Goal: Task Accomplishment & Management: Manage account settings

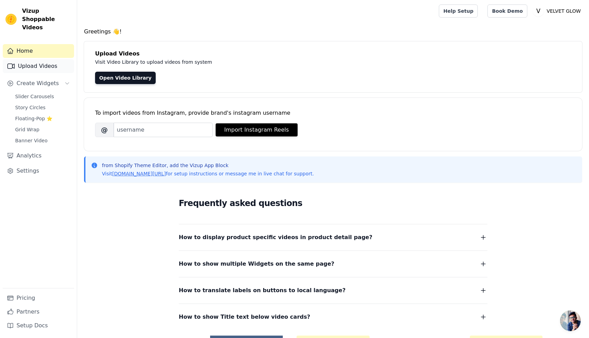
click at [30, 59] on link "Upload Videos" at bounding box center [38, 66] width 71 height 14
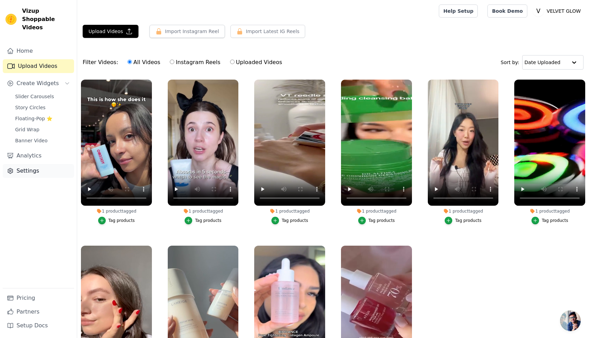
click at [35, 164] on link "Settings" at bounding box center [38, 171] width 71 height 14
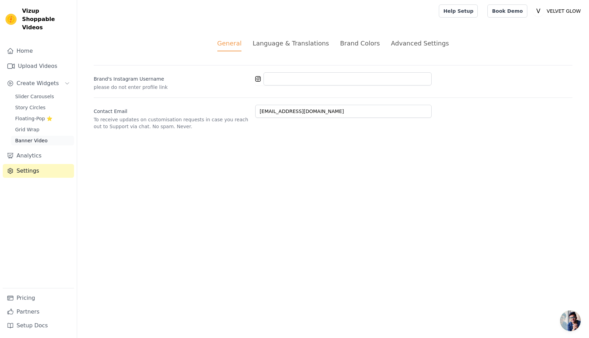
click at [33, 137] on span "Banner Video" at bounding box center [31, 140] width 32 height 7
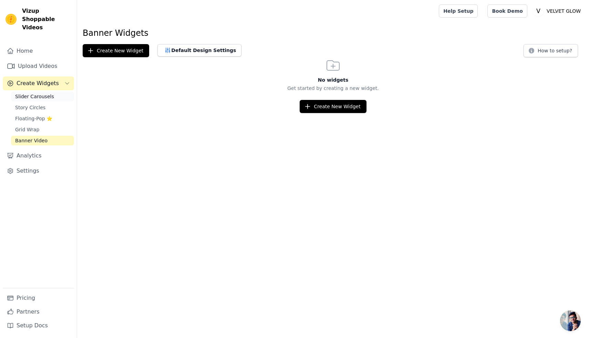
click at [36, 93] on span "Slider Carousels" at bounding box center [34, 96] width 39 height 7
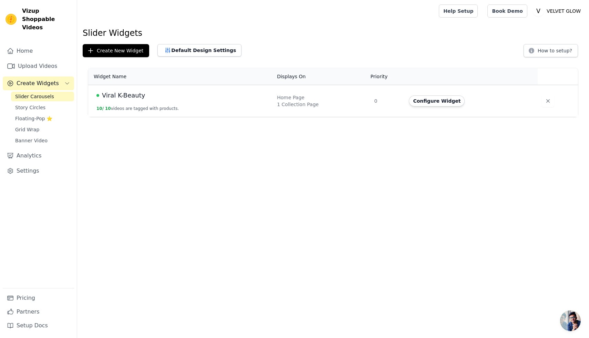
click at [130, 96] on span "Viral K-Beauty" at bounding box center [123, 96] width 43 height 10
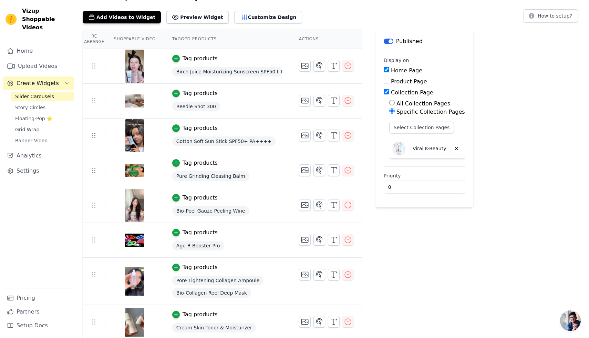
scroll to position [36, 0]
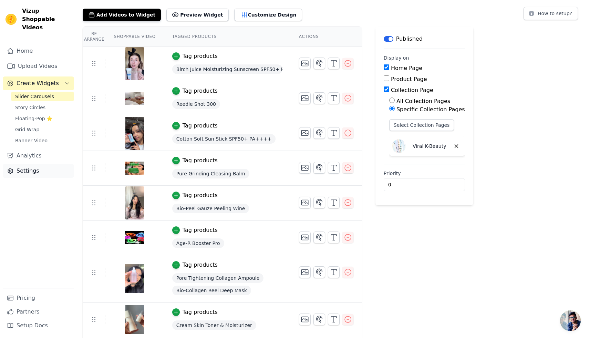
click at [21, 165] on link "Settings" at bounding box center [38, 171] width 71 height 14
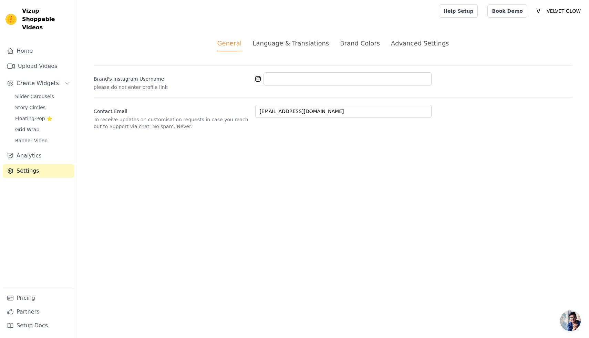
click at [420, 47] on div "Advanced Settings" at bounding box center [420, 43] width 58 height 9
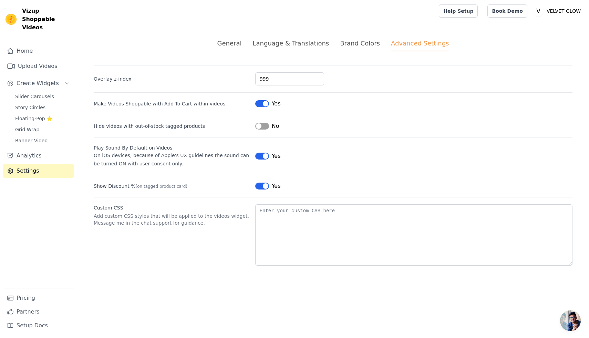
click at [368, 45] on div "Brand Colors" at bounding box center [360, 43] width 40 height 9
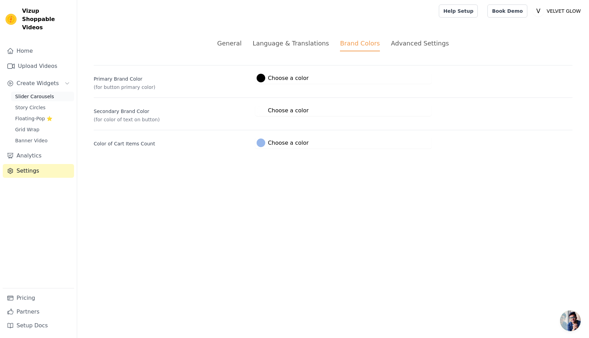
click at [47, 93] on span "Slider Carousels" at bounding box center [34, 96] width 39 height 7
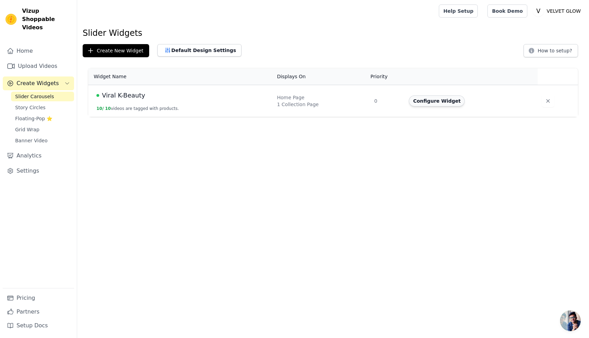
click at [424, 98] on button "Configure Widget" at bounding box center [437, 100] width 56 height 11
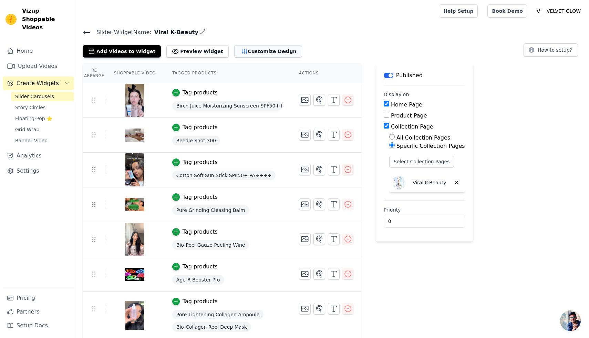
click at [258, 54] on button "Customize Design" at bounding box center [268, 51] width 68 height 12
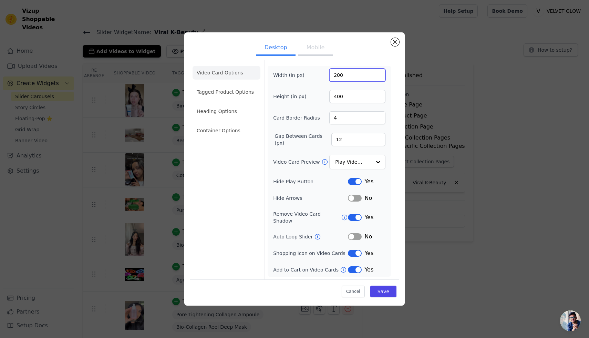
drag, startPoint x: 344, startPoint y: 79, endPoint x: 322, endPoint y: 79, distance: 21.7
click at [322, 79] on div "Width (in px) 200" at bounding box center [329, 75] width 112 height 13
type input "350"
drag, startPoint x: 346, startPoint y: 102, endPoint x: 327, endPoint y: 100, distance: 19.3
click at [327, 100] on div "Height (in px) 400" at bounding box center [329, 96] width 112 height 13
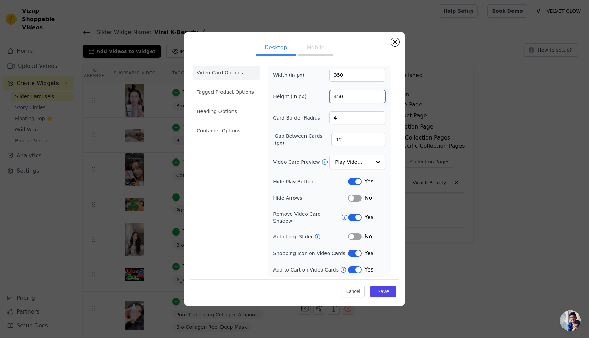
type input "450"
click at [395, 122] on div "Video Card Options Tagged Product Options Heading Options Container Options Wid…" at bounding box center [294, 169] width 209 height 219
click at [390, 290] on button "Save" at bounding box center [383, 291] width 26 height 12
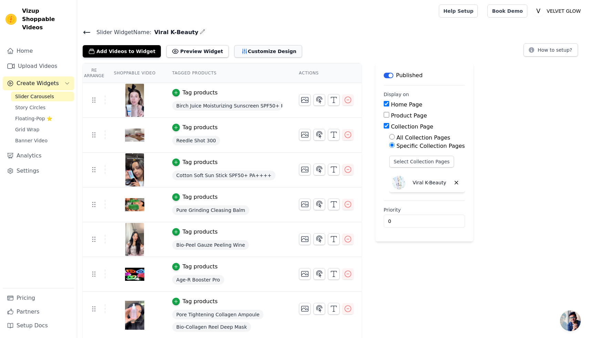
click at [241, 51] on icon "button" at bounding box center [244, 51] width 7 height 7
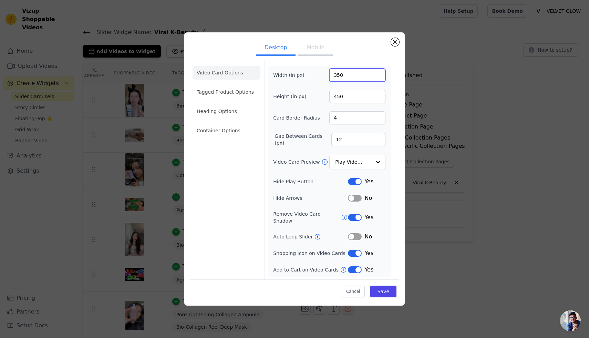
drag, startPoint x: 348, startPoint y: 77, endPoint x: 326, endPoint y: 79, distance: 22.5
click at [326, 79] on div "Width (in px) 350" at bounding box center [329, 75] width 112 height 13
type input "560"
drag, startPoint x: 350, startPoint y: 100, endPoint x: 325, endPoint y: 97, distance: 25.2
click at [325, 97] on div "Height (in px) 450" at bounding box center [329, 96] width 112 height 13
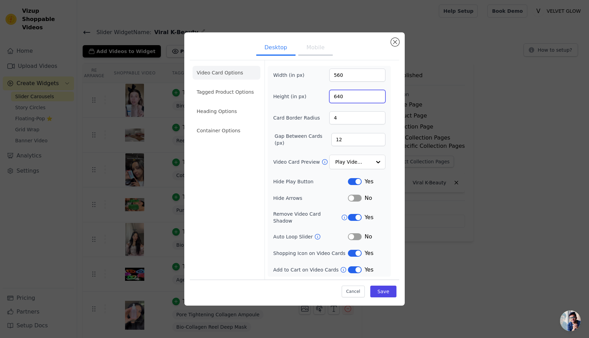
type input "640"
click at [395, 116] on div "Video Card Options Tagged Product Options Heading Options Container Options Wid…" at bounding box center [294, 169] width 209 height 219
click at [386, 287] on button "Save" at bounding box center [383, 291] width 26 height 12
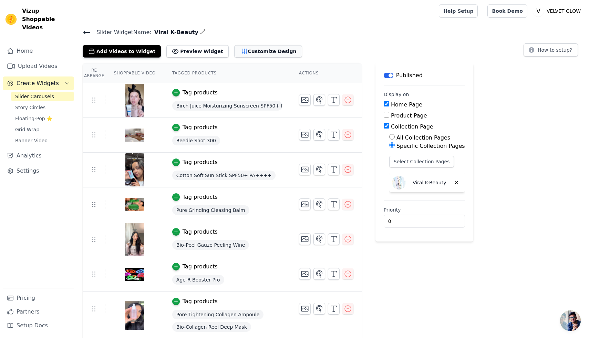
click at [263, 55] on button "Customize Design" at bounding box center [268, 51] width 68 height 12
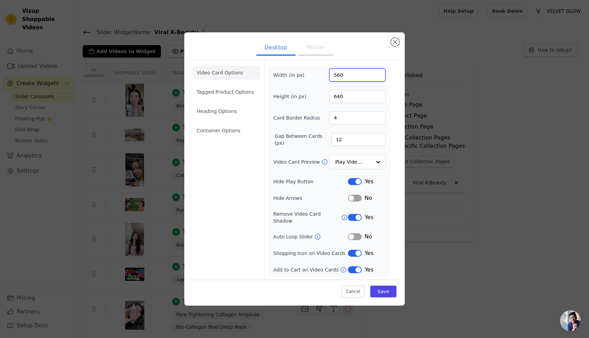
drag, startPoint x: 346, startPoint y: 78, endPoint x: 328, endPoint y: 77, distance: 18.3
click at [328, 77] on div "Width (in px) 560" at bounding box center [329, 75] width 112 height 13
type input "500"
click at [404, 141] on div "Desktop Mobile Video Card Options Tagged Product Options Heading Options Contai…" at bounding box center [294, 168] width 220 height 273
click at [385, 287] on button "Save" at bounding box center [383, 291] width 26 height 12
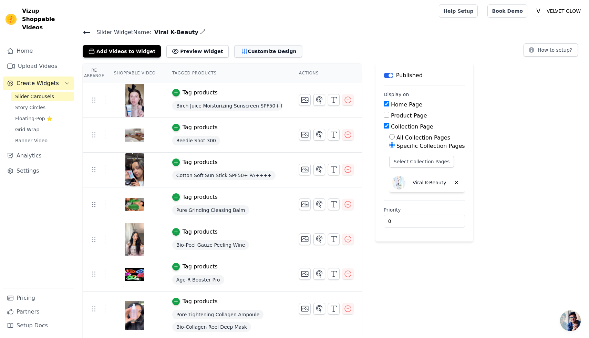
click at [258, 55] on button "Customize Design" at bounding box center [268, 51] width 68 height 12
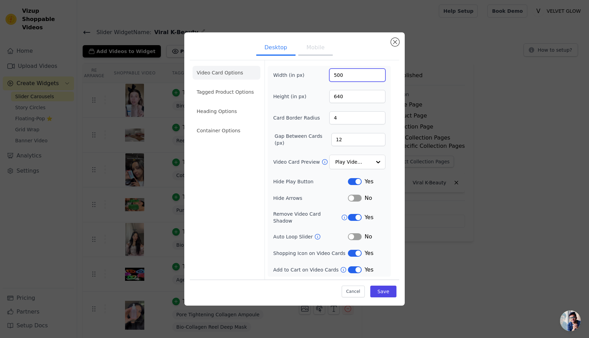
drag, startPoint x: 342, startPoint y: 77, endPoint x: 327, endPoint y: 77, distance: 15.5
click at [327, 77] on div "Width (in px) 500" at bounding box center [329, 75] width 112 height 13
drag, startPoint x: 344, startPoint y: 78, endPoint x: 328, endPoint y: 77, distance: 16.2
click at [328, 77] on div "Width (in px) 270" at bounding box center [329, 75] width 112 height 13
type input "470"
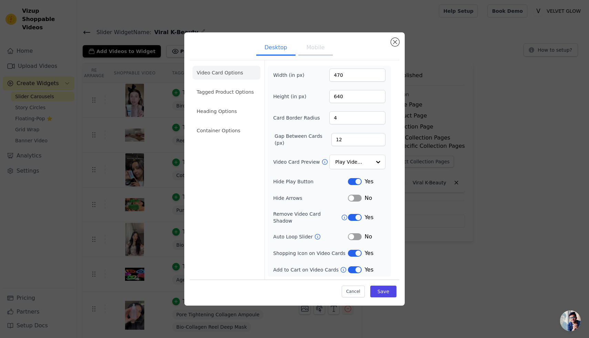
click at [396, 128] on div "Video Card Options Tagged Product Options Heading Options Container Options Wid…" at bounding box center [294, 169] width 209 height 219
click at [391, 292] on button "Save" at bounding box center [383, 291] width 26 height 12
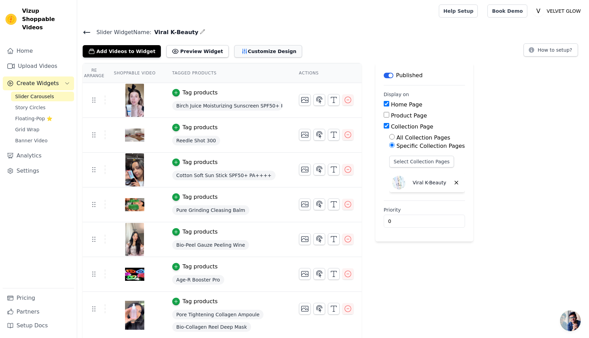
click at [261, 50] on button "Customize Design" at bounding box center [268, 51] width 68 height 12
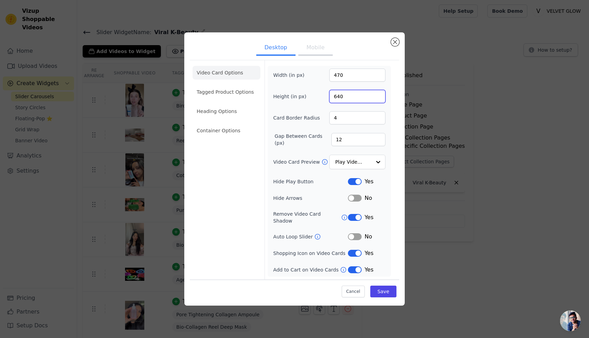
drag, startPoint x: 346, startPoint y: 98, endPoint x: 322, endPoint y: 99, distance: 24.1
click at [322, 99] on div "Height (in px) 640" at bounding box center [329, 96] width 112 height 13
type input "680"
click at [390, 290] on button "Save" at bounding box center [383, 291] width 26 height 12
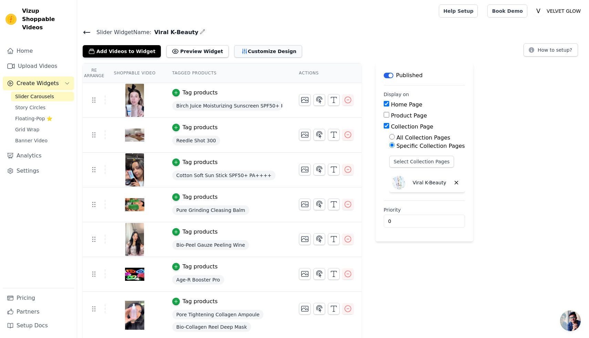
click at [272, 51] on button "Customize Design" at bounding box center [268, 51] width 68 height 12
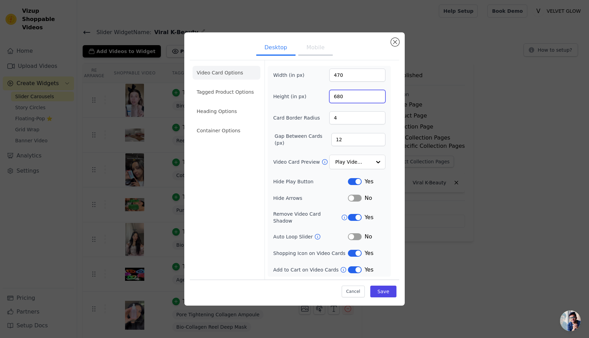
drag, startPoint x: 342, startPoint y: 100, endPoint x: 326, endPoint y: 100, distance: 16.2
click at [326, 100] on div "Height (in px) 680" at bounding box center [329, 96] width 112 height 13
type input "700"
click at [396, 117] on div "Video Card Options Tagged Product Options Heading Options Container Options Wid…" at bounding box center [294, 169] width 209 height 219
click at [388, 291] on button "Save" at bounding box center [383, 291] width 26 height 12
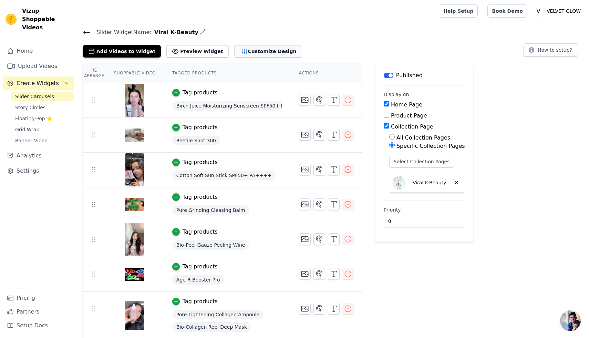
click at [243, 53] on button "Customize Design" at bounding box center [268, 51] width 68 height 12
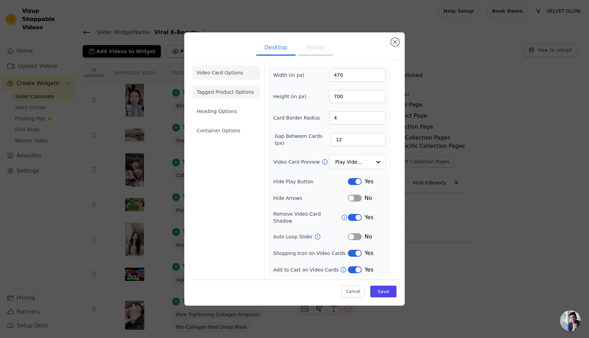
click at [206, 124] on li "Tagged Product Options" at bounding box center [226, 131] width 68 height 14
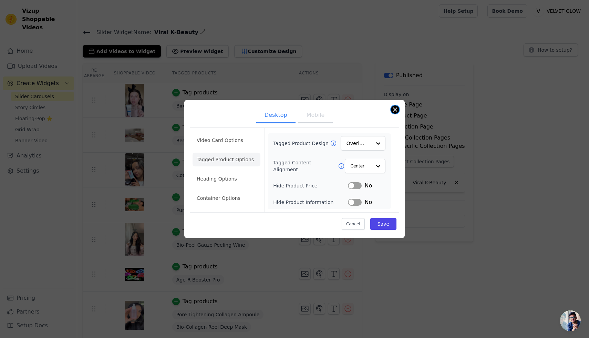
click at [396, 106] on button "Close modal" at bounding box center [395, 109] width 8 height 8
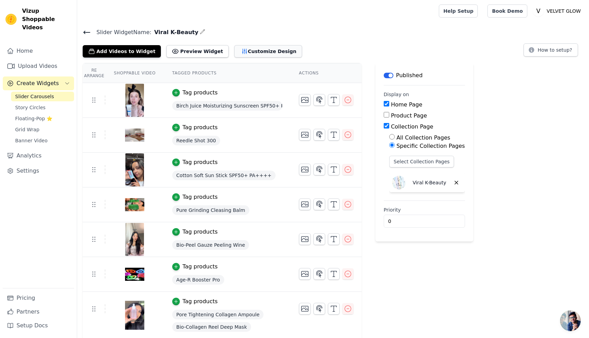
click at [262, 53] on button "Customize Design" at bounding box center [268, 51] width 68 height 12
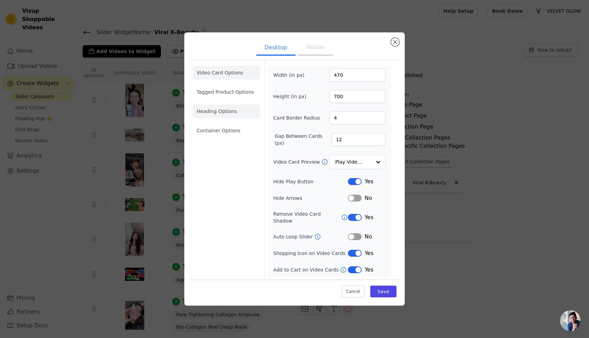
click at [220, 115] on li "Heading Options" at bounding box center [226, 111] width 68 height 14
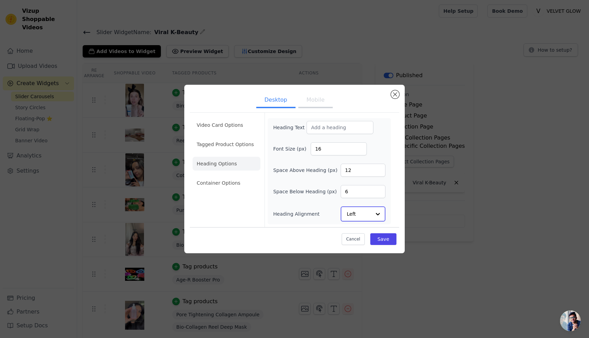
click at [364, 217] on input "Heading Alignment" at bounding box center [359, 214] width 24 height 14
click at [396, 178] on div "Video Card Options Tagged Product Options Heading Options Container Options Hea…" at bounding box center [294, 170] width 209 height 114
click at [220, 184] on li "Container Options" at bounding box center [226, 183] width 68 height 14
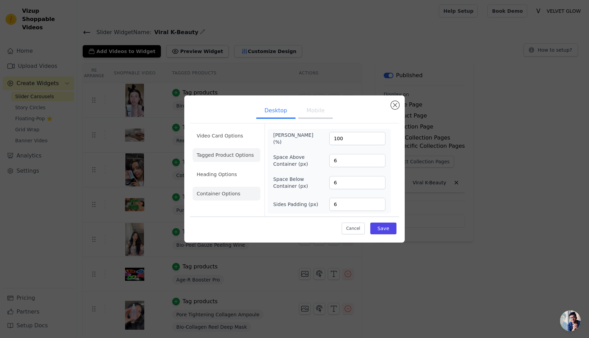
click at [219, 187] on li "Tagged Product Options" at bounding box center [226, 194] width 68 height 14
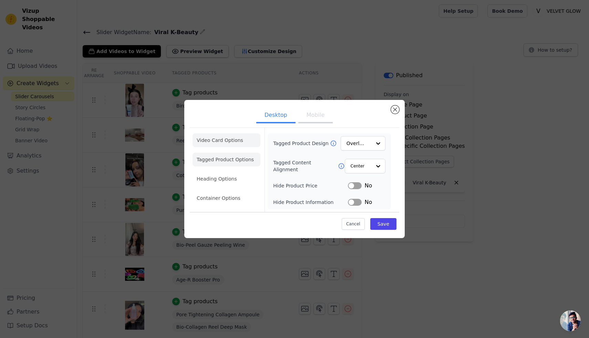
click at [223, 153] on li "Video Card Options" at bounding box center [226, 160] width 68 height 14
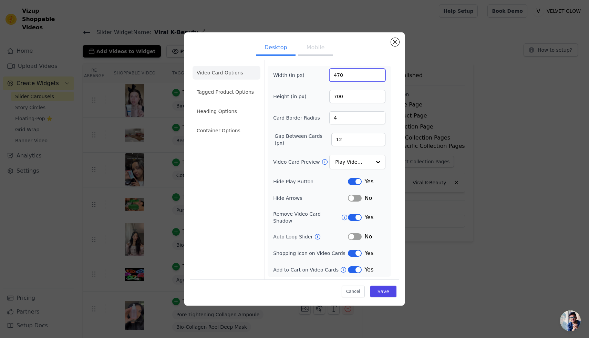
drag, startPoint x: 344, startPoint y: 77, endPoint x: 314, endPoint y: 77, distance: 30.3
click at [314, 77] on div "Width (in px) 470" at bounding box center [329, 75] width 112 height 13
type input "440"
drag, startPoint x: 348, startPoint y: 98, endPoint x: 316, endPoint y: 98, distance: 32.7
click at [316, 98] on div "Height (in px) 700" at bounding box center [329, 96] width 112 height 13
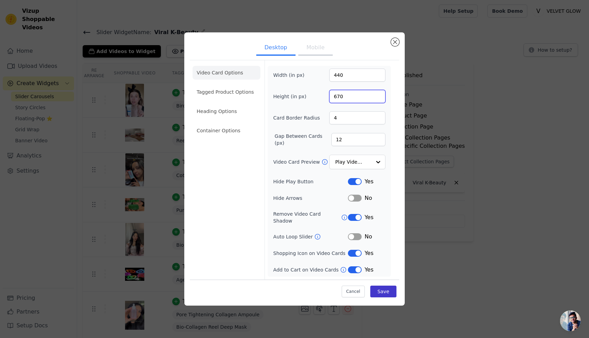
type input "670"
click at [387, 286] on button "Save" at bounding box center [383, 291] width 26 height 12
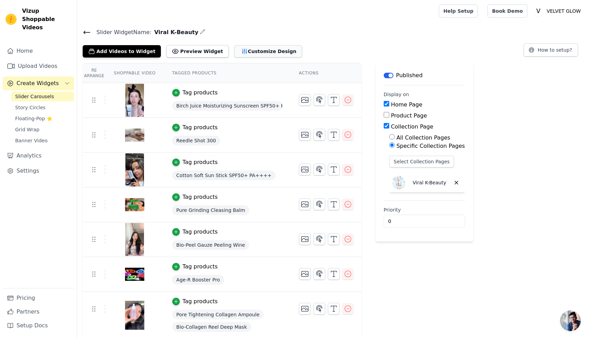
click at [262, 53] on button "Customize Design" at bounding box center [268, 51] width 68 height 12
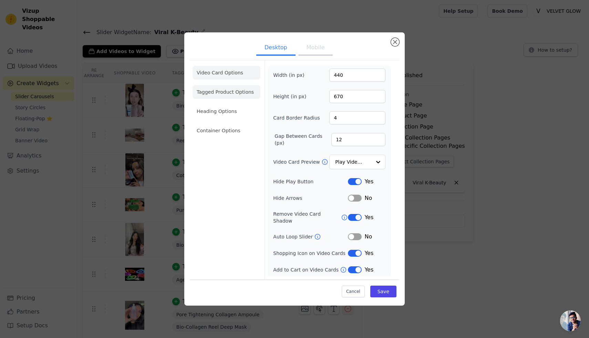
click at [237, 124] on li "Tagged Product Options" at bounding box center [226, 131] width 68 height 14
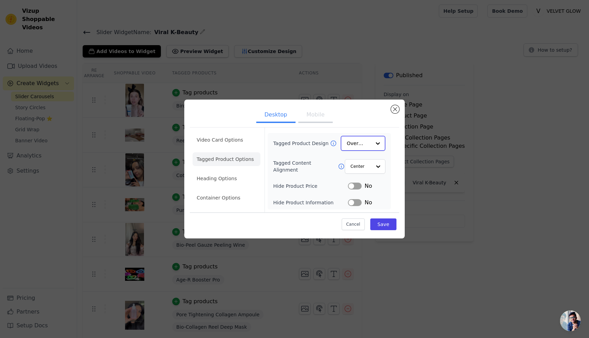
click at [381, 145] on div at bounding box center [378, 143] width 14 height 14
click at [398, 140] on div "Video Card Options Tagged Product Options Heading Options Container Options Tag…" at bounding box center [294, 169] width 209 height 84
click at [378, 170] on div at bounding box center [378, 166] width 14 height 14
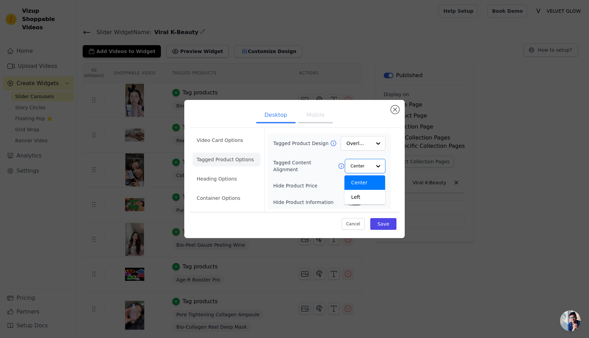
click at [396, 156] on div "Video Card Options Tagged Product Options Heading Options Container Options Tag…" at bounding box center [294, 169] width 209 height 84
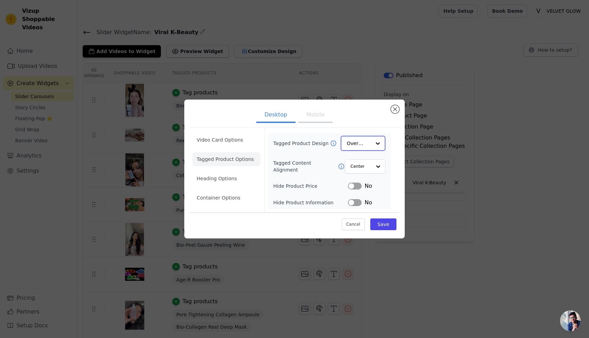
click at [377, 145] on div at bounding box center [378, 143] width 14 height 14
click at [367, 158] on div "Card" at bounding box center [362, 160] width 45 height 14
click at [385, 226] on button "Save" at bounding box center [383, 224] width 26 height 12
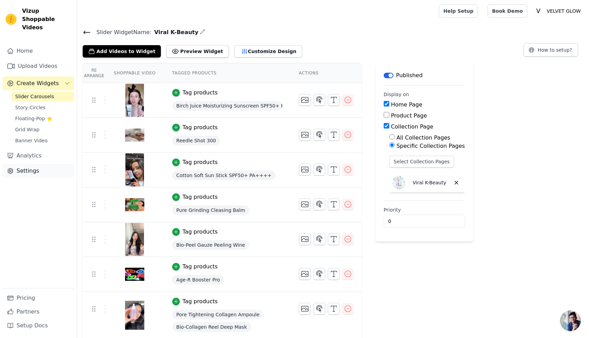
click at [30, 164] on link "Settings" at bounding box center [38, 171] width 71 height 14
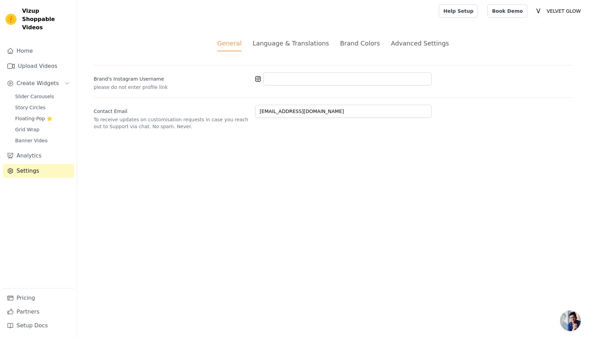
click at [356, 46] on div "Brand Colors" at bounding box center [360, 43] width 40 height 9
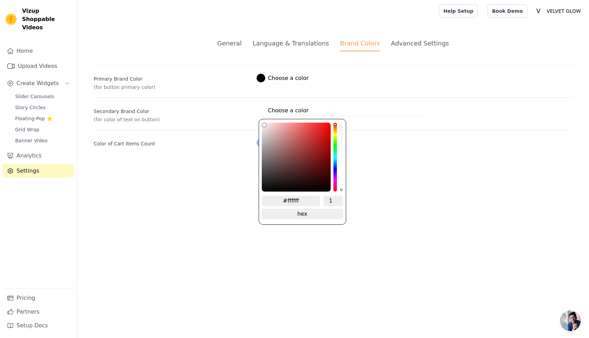
click at [261, 114] on div at bounding box center [260, 110] width 9 height 9
click at [444, 116] on div "Secondary Brand Color (for color of text on button) #ffffff Choose a color #fff…" at bounding box center [333, 109] width 479 height 25
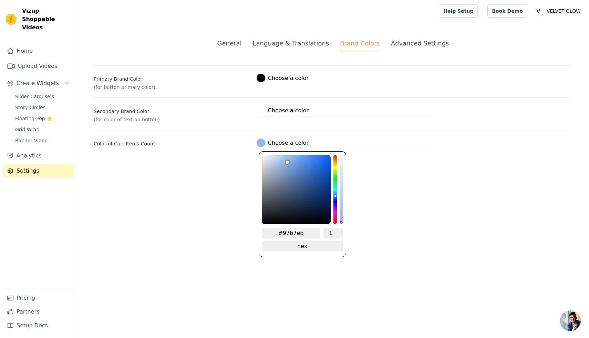
click at [263, 144] on div at bounding box center [260, 142] width 9 height 9
drag, startPoint x: 312, startPoint y: 233, endPoint x: 249, endPoint y: 234, distance: 63.0
click at [249, 165] on html "Vizup Shoppable Videos Home Upload Videos Create Widgets Slider Carousels Story…" at bounding box center [294, 82] width 589 height 165
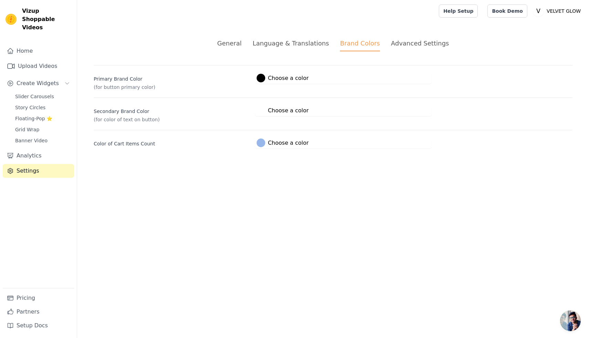
click at [495, 165] on html "Vizup Shoppable Videos Home Upload Videos Create Widgets Slider Carousels Story…" at bounding box center [294, 82] width 589 height 165
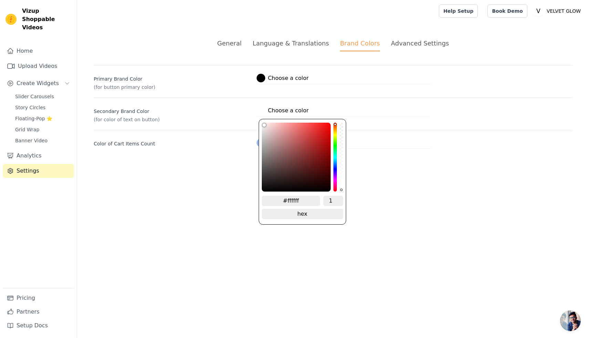
click at [259, 113] on div at bounding box center [260, 110] width 9 height 9
drag, startPoint x: 302, startPoint y: 198, endPoint x: 272, endPoint y: 200, distance: 30.3
click at [272, 200] on input "#ffffff" at bounding box center [291, 201] width 59 height 10
paste input "97b7eb"
type input "#97b7eb"
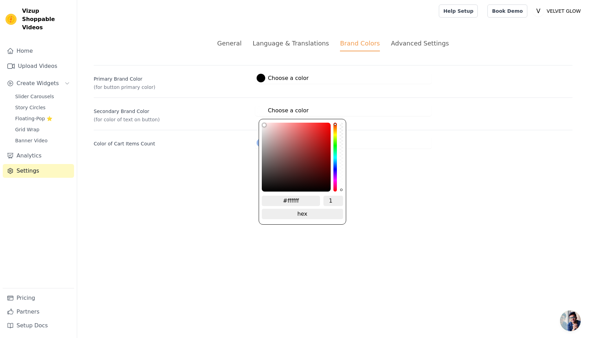
type input "#97b7eb"
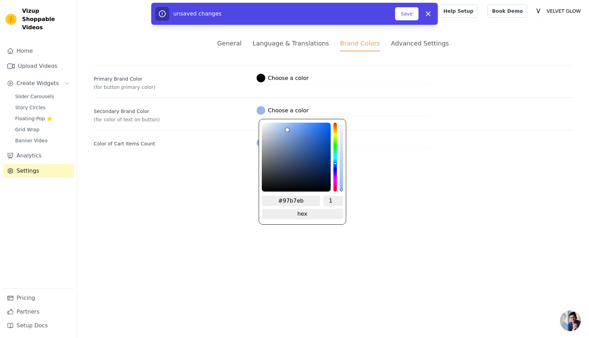
click at [406, 165] on html "Vizup Shoppable Videos Home Upload Videos Create Widgets Slider Carousels Story…" at bounding box center [294, 82] width 589 height 165
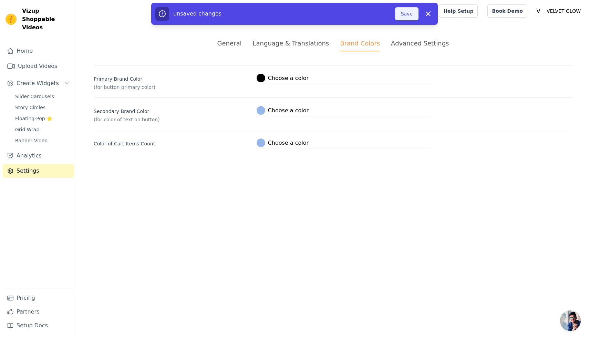
click at [408, 12] on button "Save" at bounding box center [406, 13] width 23 height 13
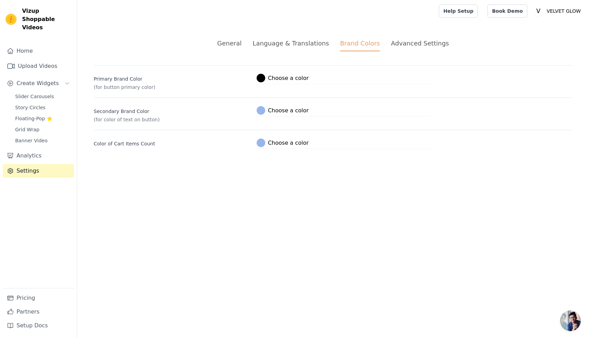
click at [256, 115] on button "#97b7eb Choose a color #97b7eb 1 hex change to rgb" at bounding box center [282, 110] width 55 height 11
click at [259, 111] on div at bounding box center [260, 110] width 9 height 9
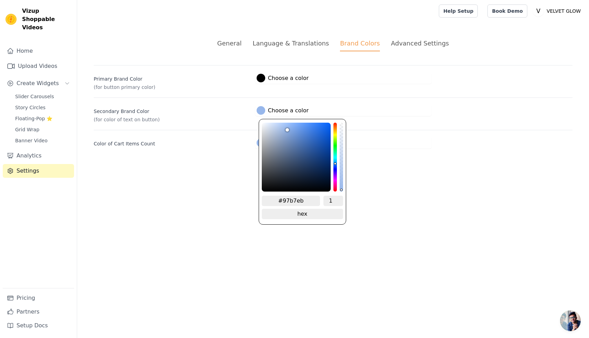
drag, startPoint x: 303, startPoint y: 200, endPoint x: 283, endPoint y: 200, distance: 19.6
click at [283, 200] on input "#97b7eb" at bounding box center [291, 201] width 59 height 10
type input "#fffff"
type input "#ffffff"
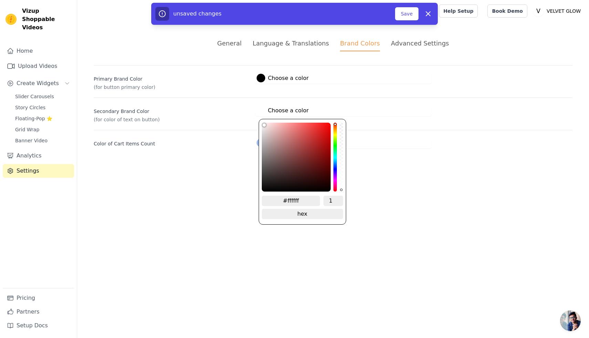
type input "#fffffff"
click at [381, 165] on html "Vizup Shoppable Videos Home Upload Videos Create Widgets Slider Carousels Story…" at bounding box center [294, 82] width 589 height 165
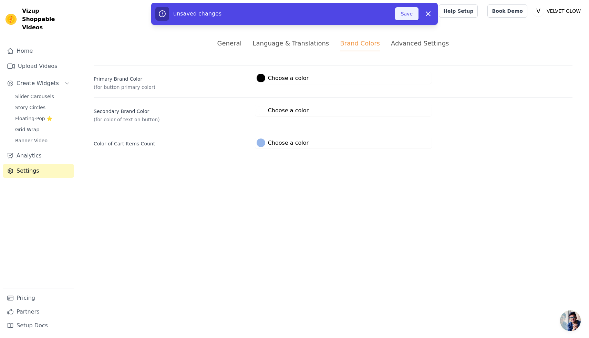
click at [407, 9] on button "Save" at bounding box center [406, 13] width 23 height 13
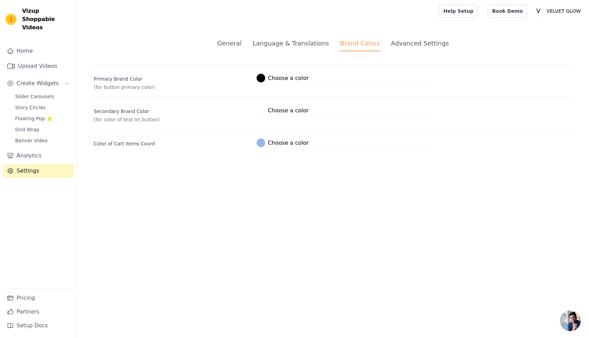
click at [429, 47] on div "Advanced Settings" at bounding box center [420, 43] width 58 height 9
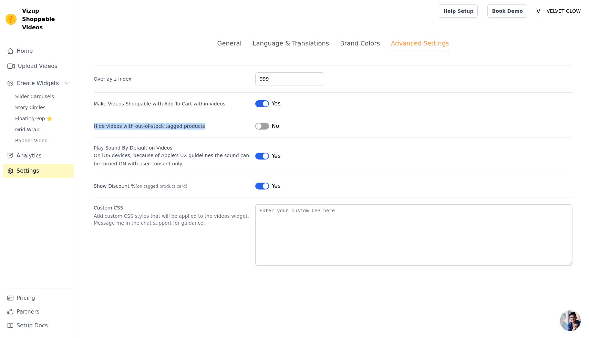
drag, startPoint x: 201, startPoint y: 126, endPoint x: 88, endPoint y: 127, distance: 113.3
click at [88, 127] on div "General Language & Translations Brand Colors Advanced Settings unsaved changes …" at bounding box center [333, 152] width 512 height 260
copy label "Hide videos with out-of-stock tagged products"
click at [265, 126] on button "Label" at bounding box center [262, 126] width 14 height 7
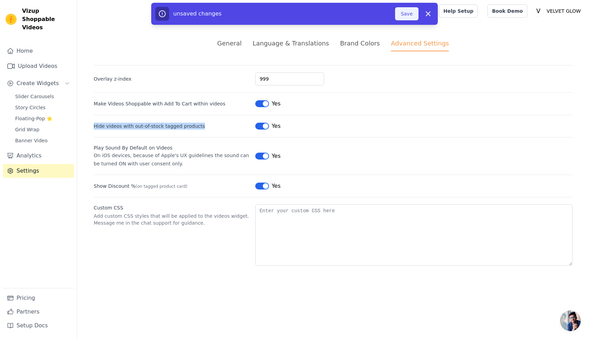
click at [406, 19] on button "Save" at bounding box center [406, 13] width 23 height 13
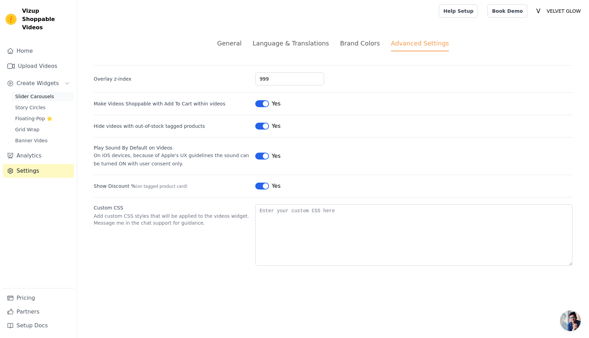
click at [48, 93] on span "Slider Carousels" at bounding box center [34, 96] width 39 height 7
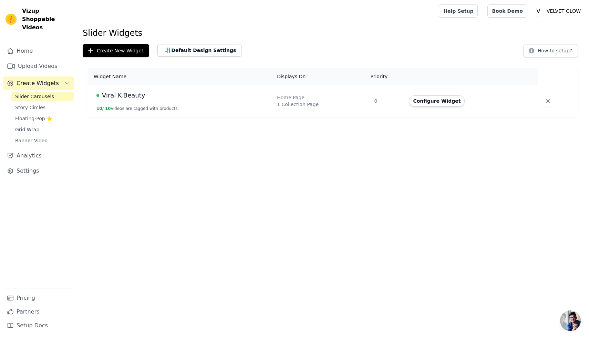
click at [233, 104] on td "Viral K-Beauty 10 / 10 videos are tagged with products." at bounding box center [180, 101] width 185 height 32
click at [449, 101] on button "Configure Widget" at bounding box center [437, 100] width 56 height 11
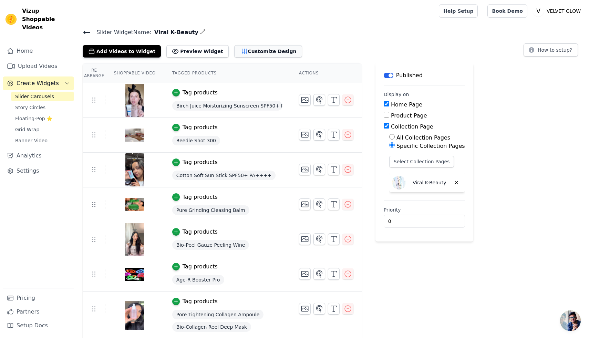
click at [247, 55] on button "Customize Design" at bounding box center [268, 51] width 68 height 12
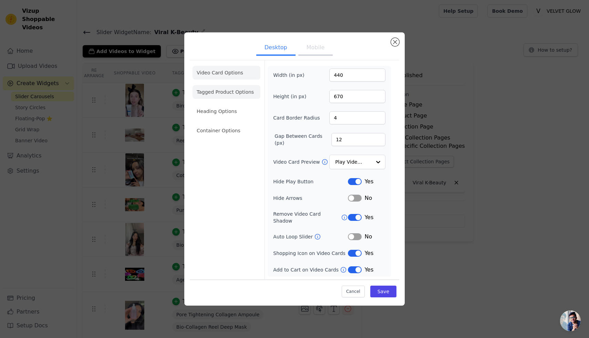
click at [216, 124] on li "Tagged Product Options" at bounding box center [226, 131] width 68 height 14
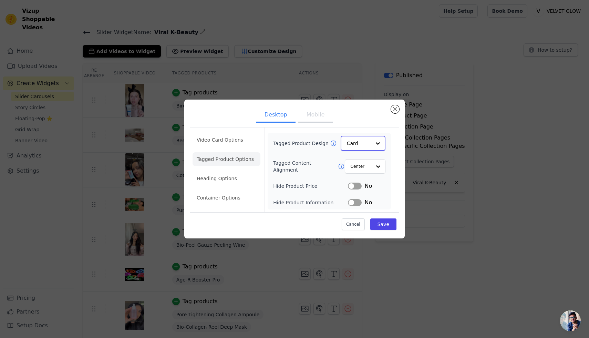
click at [371, 141] on div at bounding box center [378, 143] width 14 height 14
click at [374, 189] on div "Minimalist" at bounding box center [362, 188] width 45 height 14
click at [401, 143] on div "Desktop Mobile Video Card Options Tagged Product Options Heading Options Contai…" at bounding box center [294, 169] width 220 height 138
click at [390, 223] on button "Save" at bounding box center [383, 224] width 26 height 12
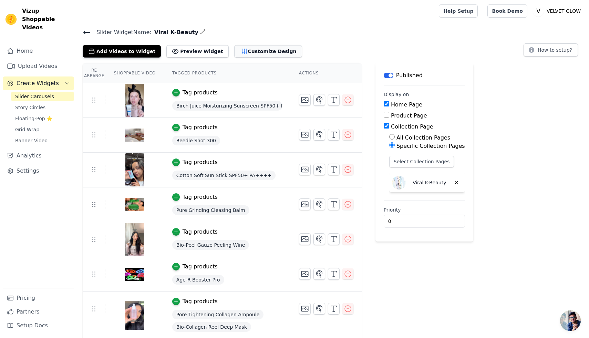
click at [265, 53] on button "Customize Design" at bounding box center [268, 51] width 68 height 12
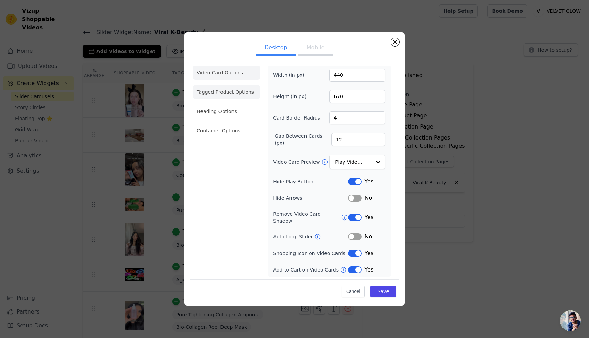
click at [227, 124] on li "Tagged Product Options" at bounding box center [226, 131] width 68 height 14
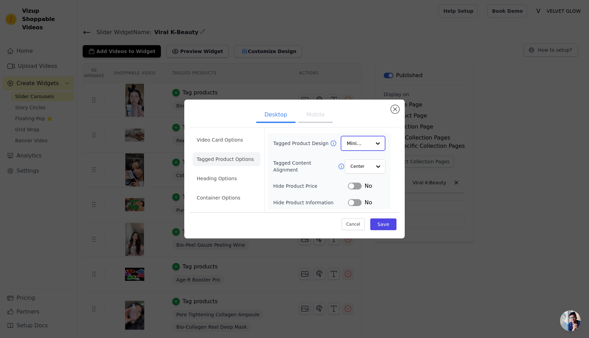
click at [370, 146] on input "Tagged Product Design" at bounding box center [359, 143] width 24 height 14
click at [366, 175] on div "Overlay" at bounding box center [362, 174] width 45 height 14
click at [389, 187] on div "Tagged Product Design Overlay Tagged Content Alignment Center Hide Product Pric…" at bounding box center [328, 171] width 123 height 76
click at [379, 169] on div at bounding box center [378, 166] width 14 height 14
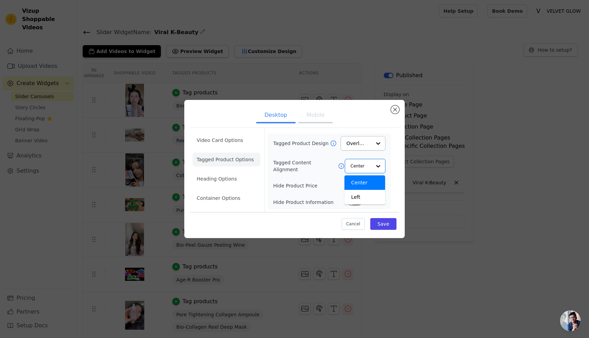
click at [390, 167] on div "Tagged Product Design Overlay Tagged Content Alignment Center Left Option Cente…" at bounding box center [328, 171] width 123 height 76
click at [385, 225] on button "Save" at bounding box center [383, 224] width 26 height 12
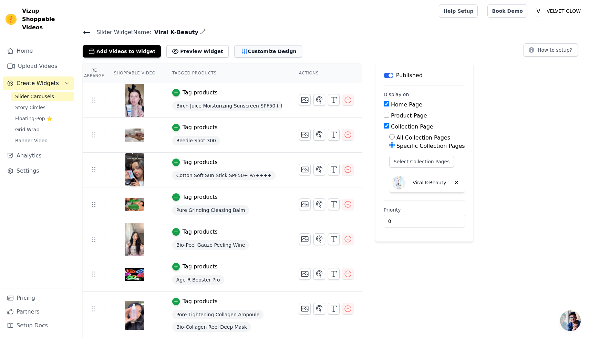
click at [260, 54] on button "Customize Design" at bounding box center [268, 51] width 68 height 12
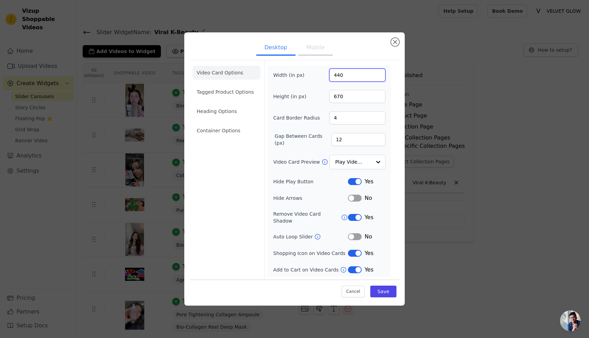
drag, startPoint x: 344, startPoint y: 76, endPoint x: 329, endPoint y: 78, distance: 14.9
click at [329, 78] on input "440" at bounding box center [357, 75] width 56 height 13
type input "410"
drag, startPoint x: 345, startPoint y: 99, endPoint x: 328, endPoint y: 99, distance: 17.2
click at [328, 99] on div "Height (in px) 670" at bounding box center [329, 96] width 112 height 13
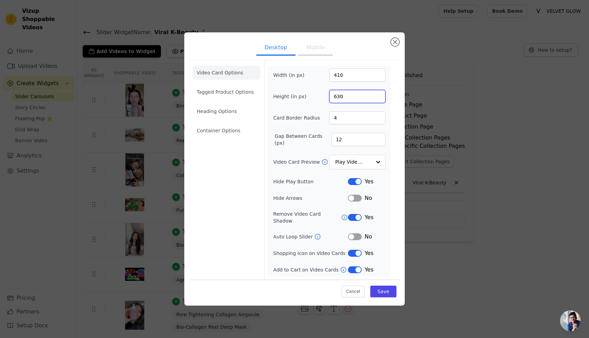
type input "630"
click at [397, 126] on div "Video Card Options Tagged Product Options Heading Options Container Options Wid…" at bounding box center [294, 169] width 209 height 219
click at [387, 286] on button "Save" at bounding box center [383, 291] width 26 height 12
